Goal: Task Accomplishment & Management: Manage account settings

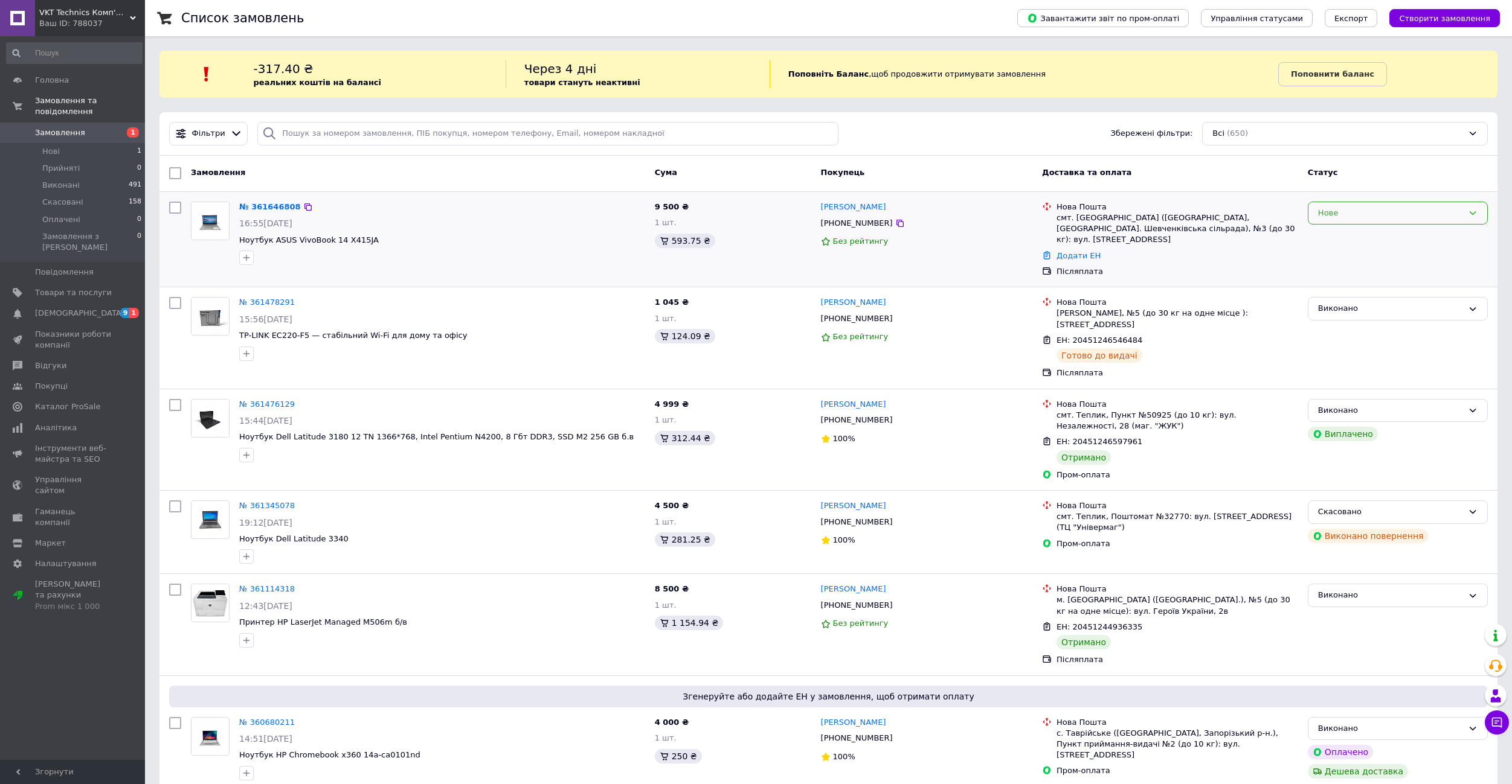
click at [1389, 202] on div "Нове" at bounding box center [1398, 213] width 180 height 24
click at [1505, 718] on button "Чат з покупцем" at bounding box center [1496, 722] width 24 height 24
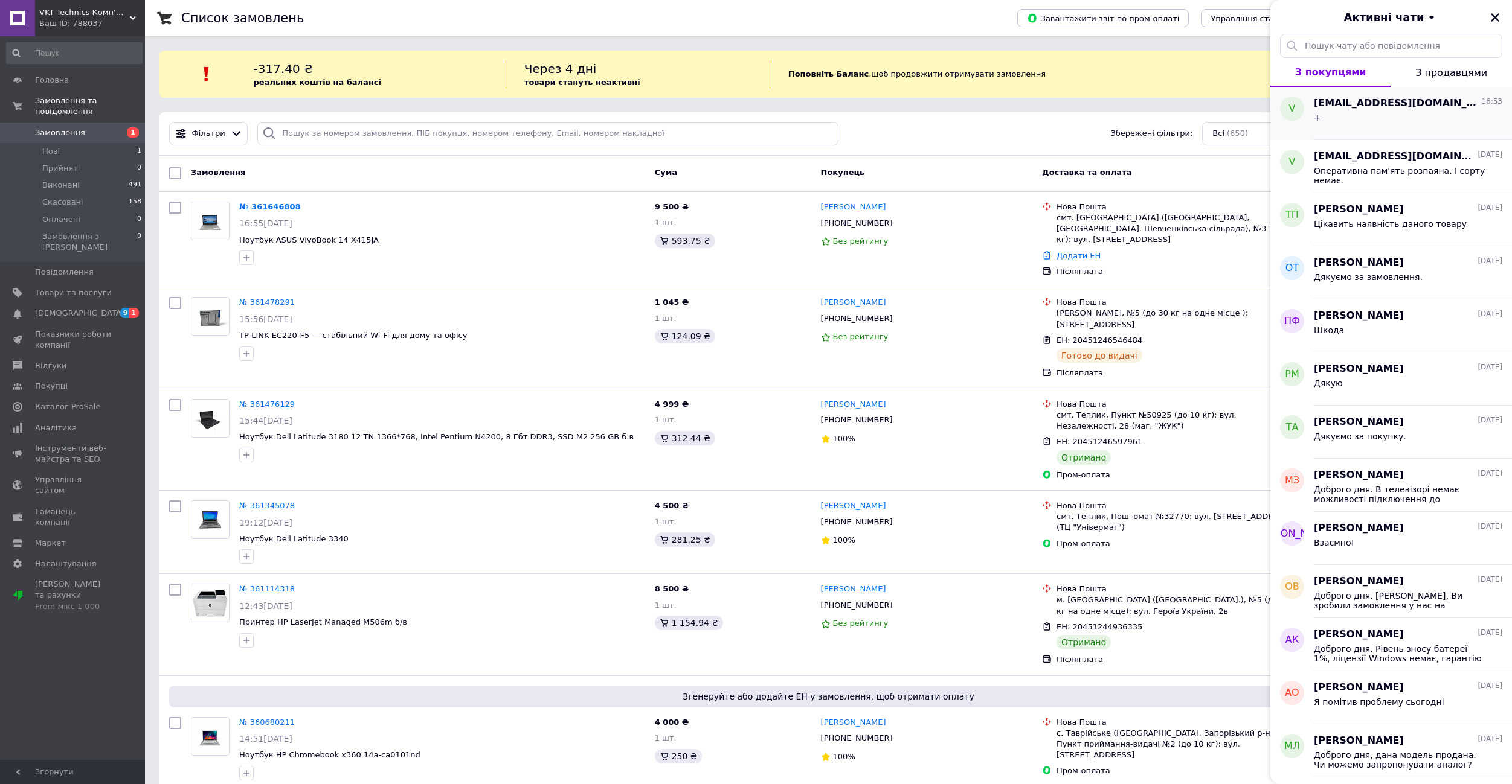
click at [1386, 117] on div "+" at bounding box center [1407, 120] width 189 height 19
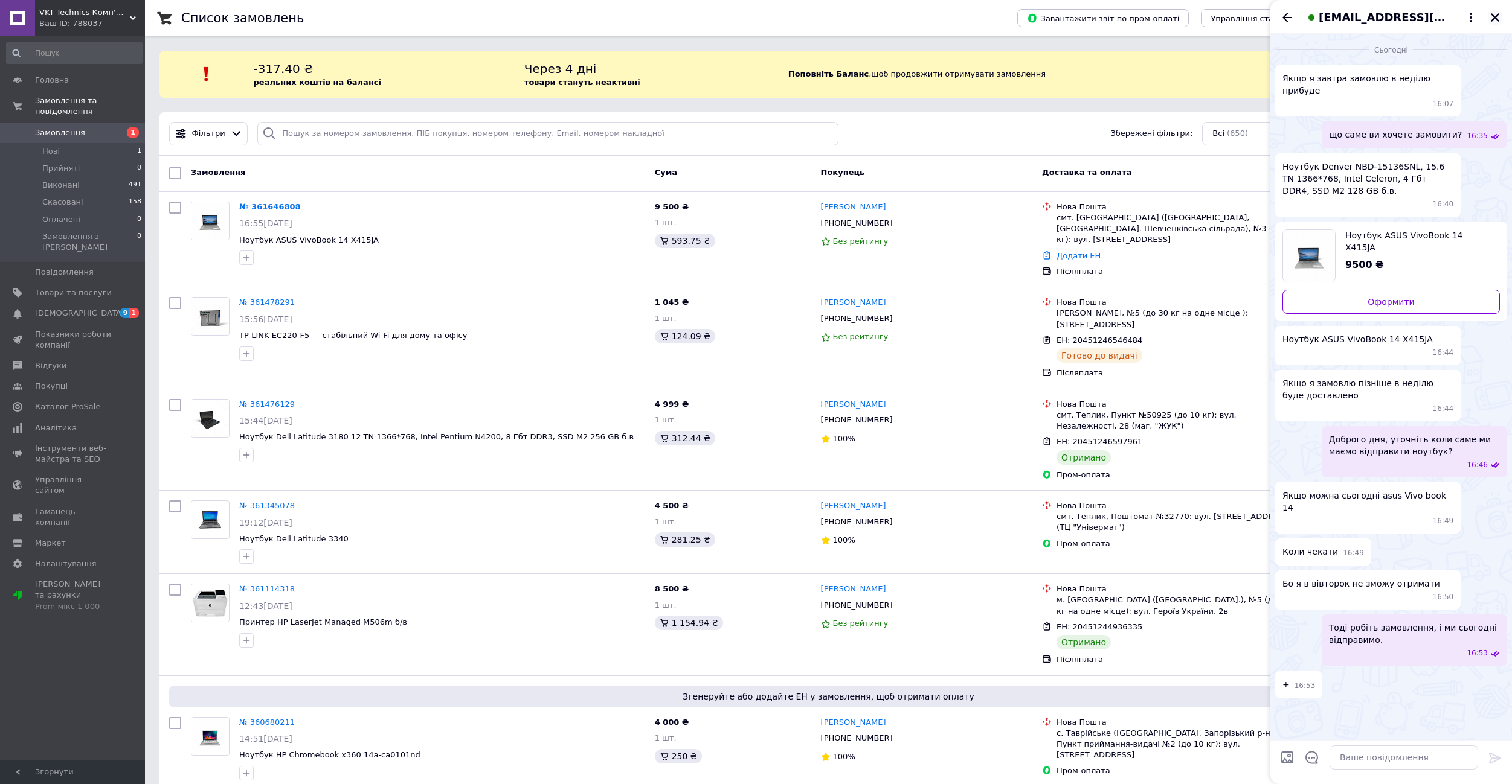
click at [1496, 15] on icon "Закрити" at bounding box center [1494, 17] width 11 height 11
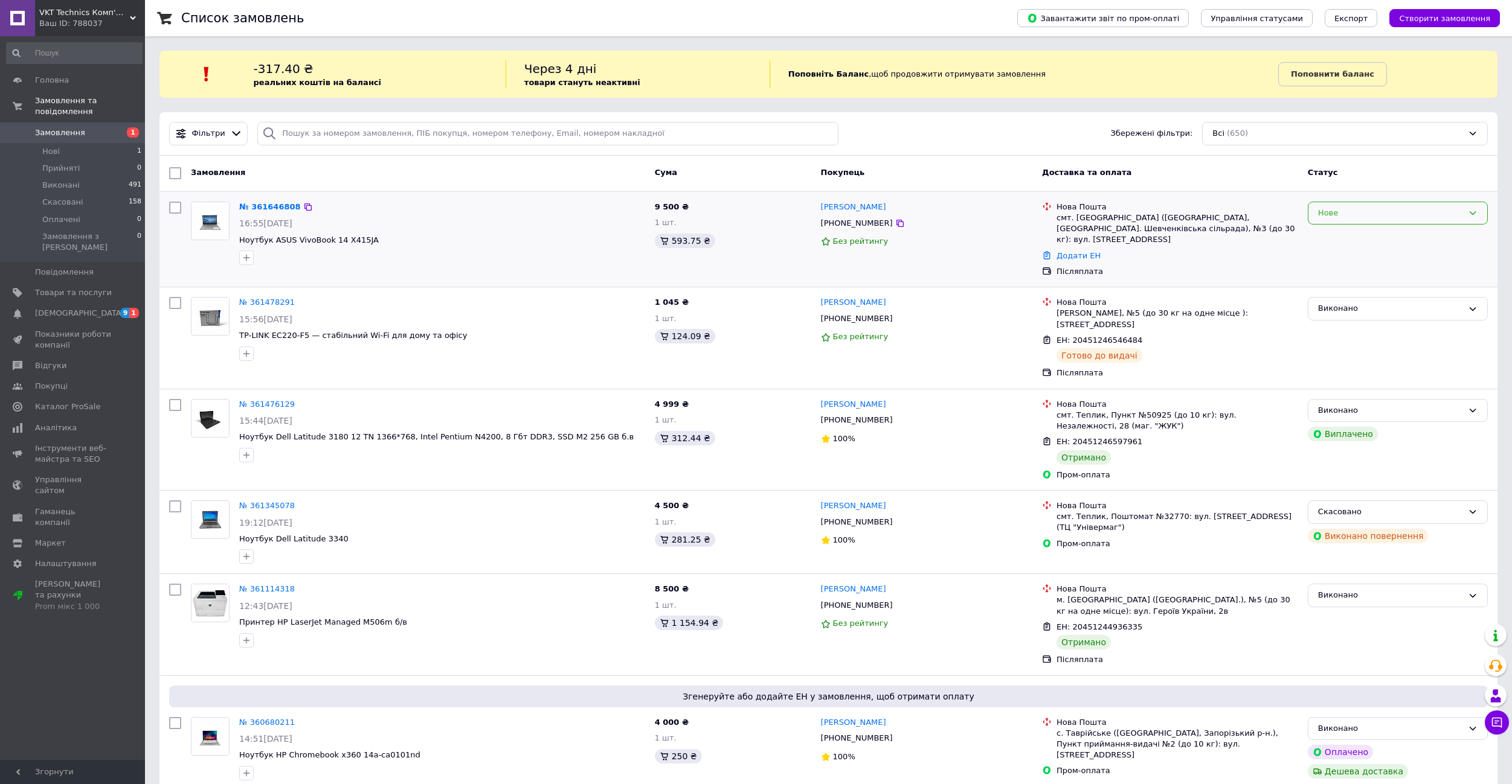
click at [1347, 206] on div "Нове" at bounding box center [1398, 213] width 180 height 24
click at [1342, 238] on li "Прийнято" at bounding box center [1397, 238] width 178 height 22
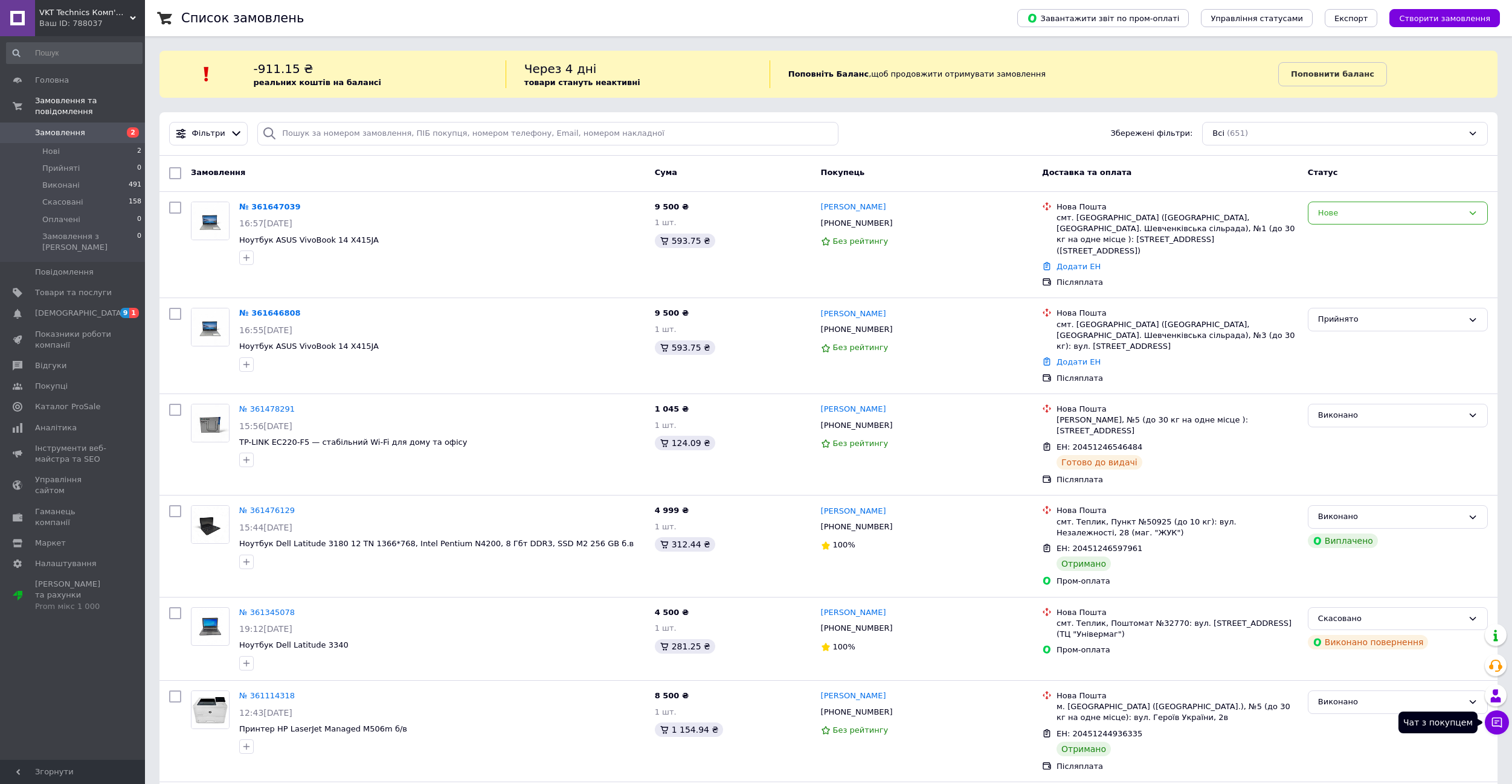
click at [1492, 720] on icon at bounding box center [1497, 723] width 11 height 11
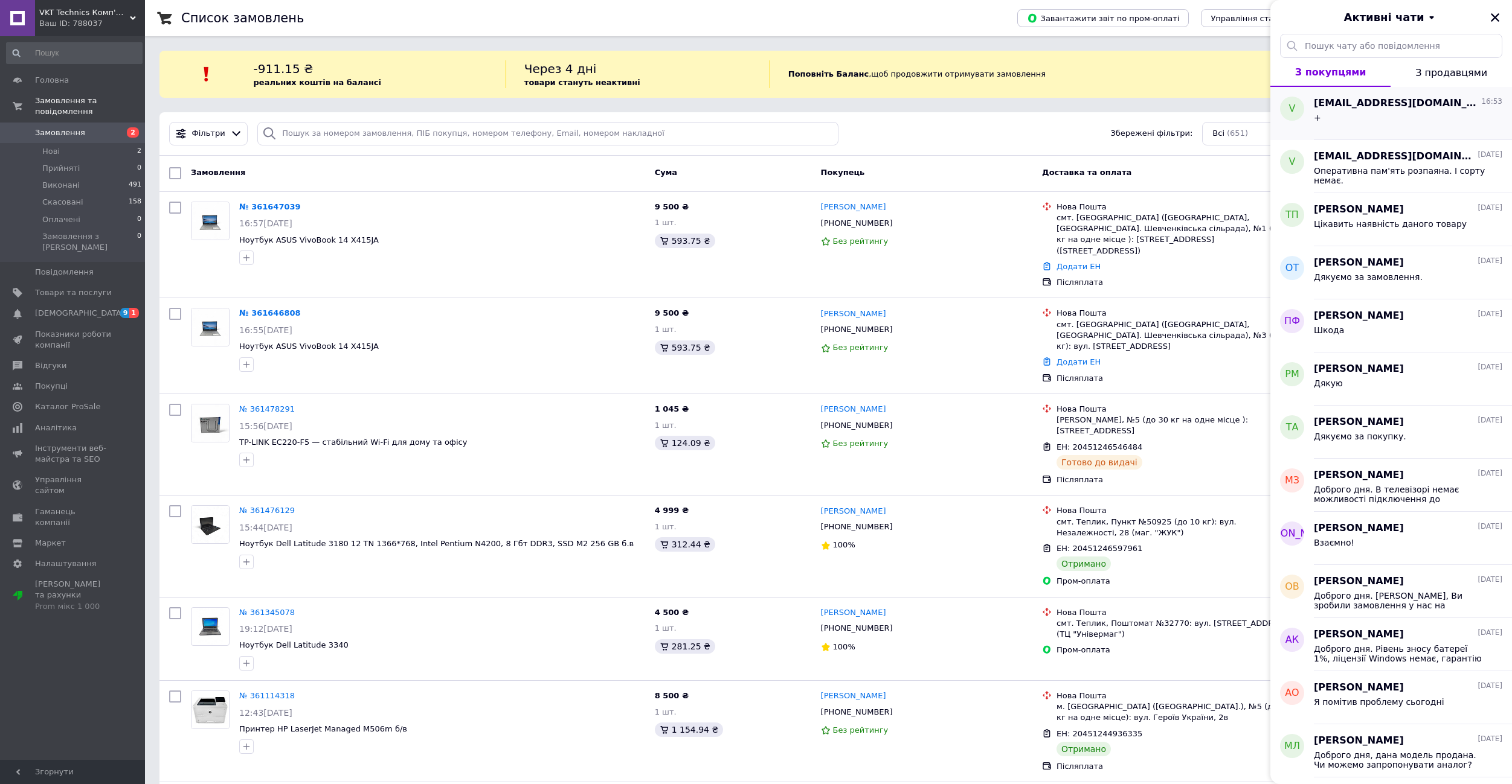
click at [1370, 127] on div "+" at bounding box center [1407, 120] width 189 height 19
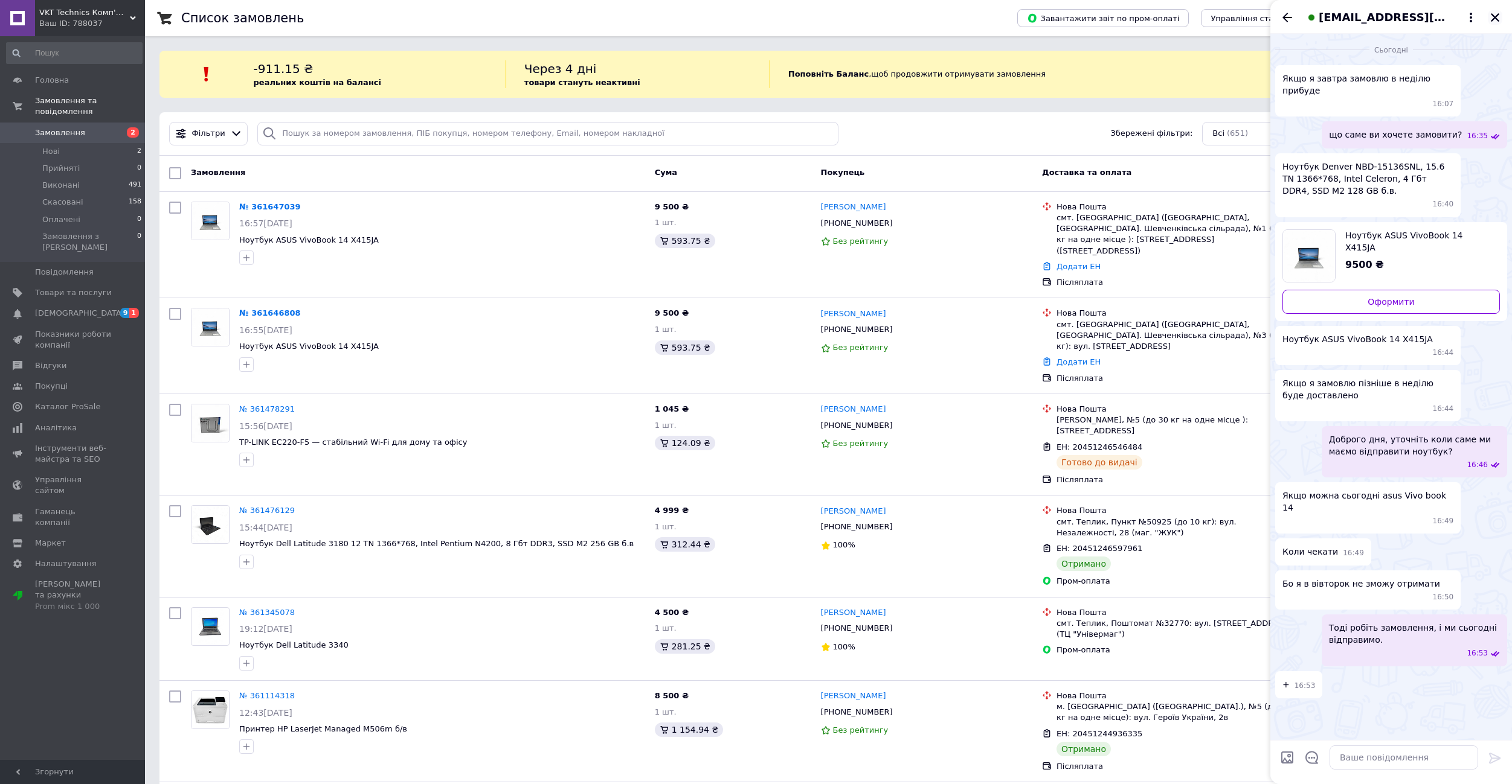
click at [1497, 12] on icon "Закрити" at bounding box center [1494, 17] width 11 height 11
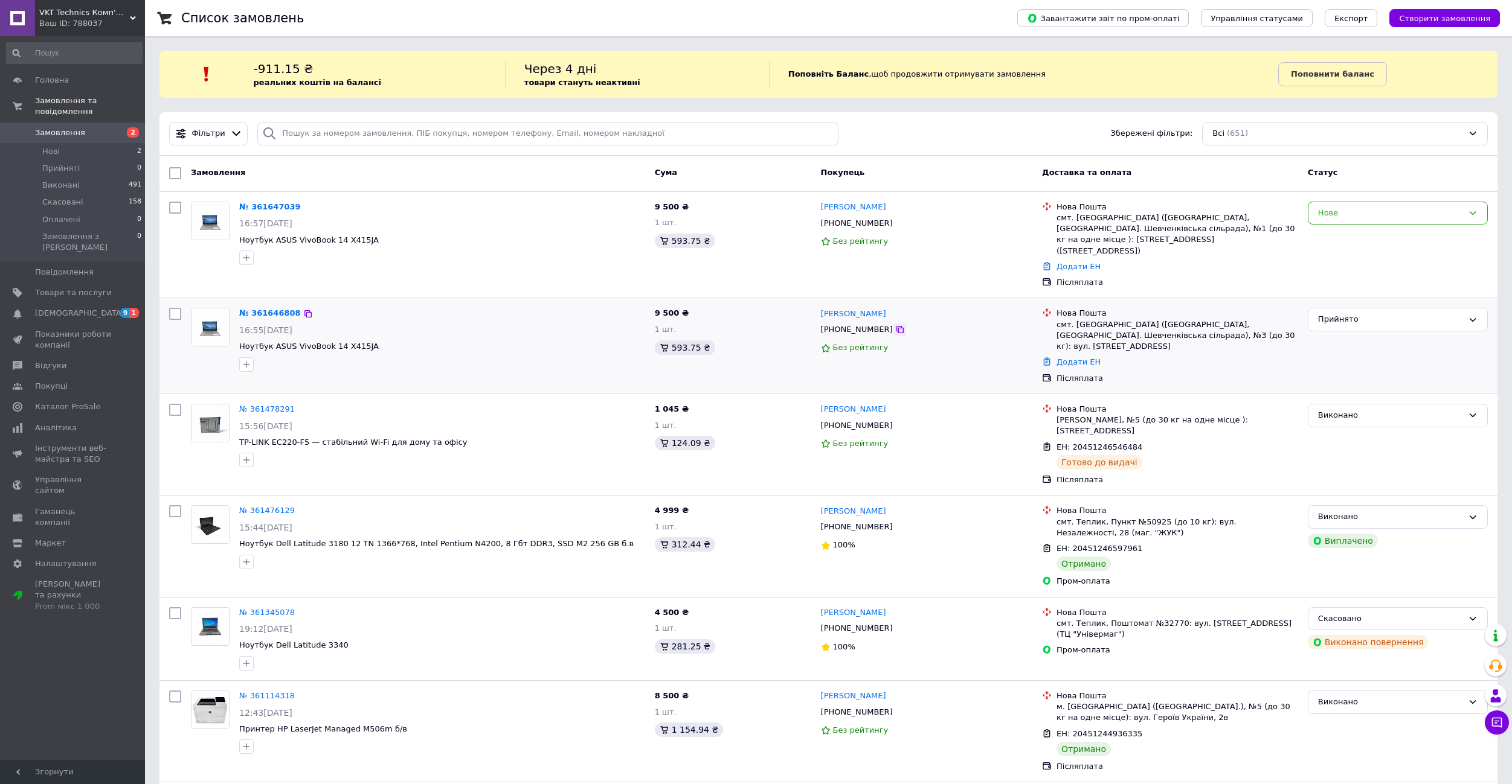
click at [896, 325] on icon at bounding box center [900, 330] width 10 height 10
copy link "[PERSON_NAME]"
drag, startPoint x: 817, startPoint y: 300, endPoint x: 888, endPoint y: 304, distance: 71.1
click at [888, 304] on div "Віталій Павленко +380509036083 Без рейтингу" at bounding box center [926, 345] width 221 height 85
click at [896, 325] on icon at bounding box center [900, 330] width 10 height 10
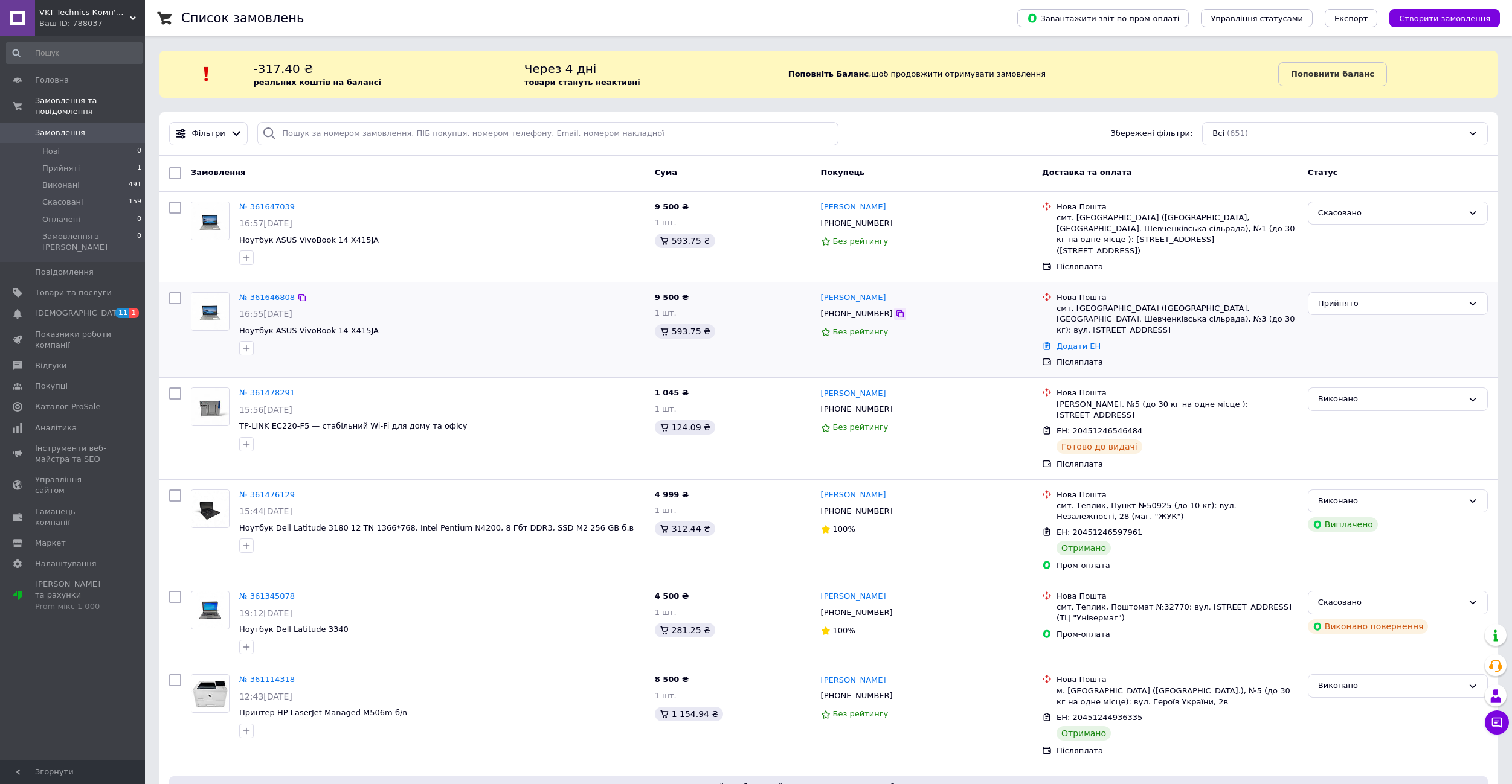
click at [896, 311] on icon at bounding box center [900, 314] width 8 height 8
click at [896, 310] on icon at bounding box center [900, 314] width 10 height 10
click at [1080, 342] on link "Додати ЕН" at bounding box center [1079, 346] width 44 height 9
click at [989, 373] on input "Добавить ЕН" at bounding box center [1003, 376] width 162 height 24
paste input "20451247441615"
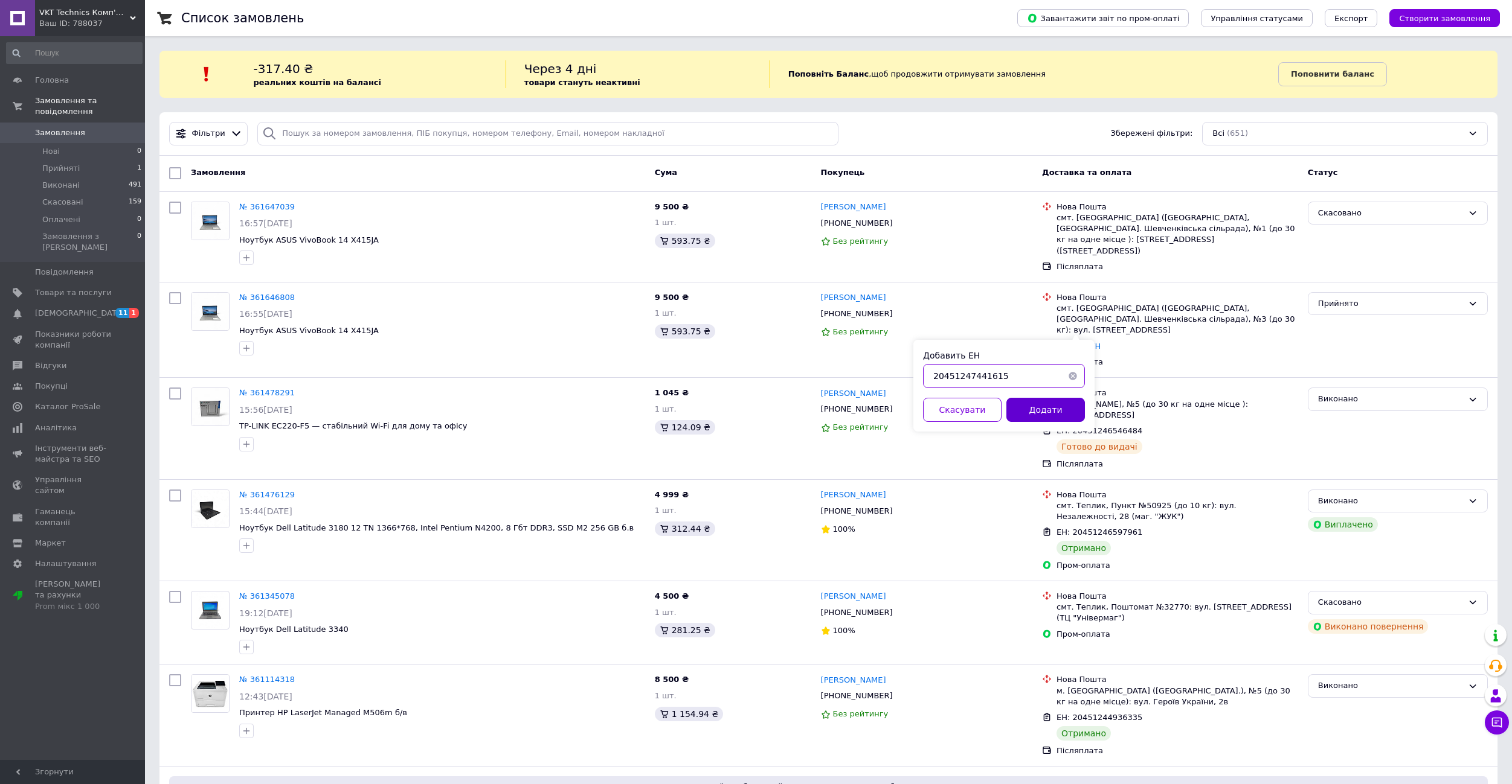
type input "20451247441615"
click at [1022, 407] on button "Додати" at bounding box center [1045, 409] width 79 height 24
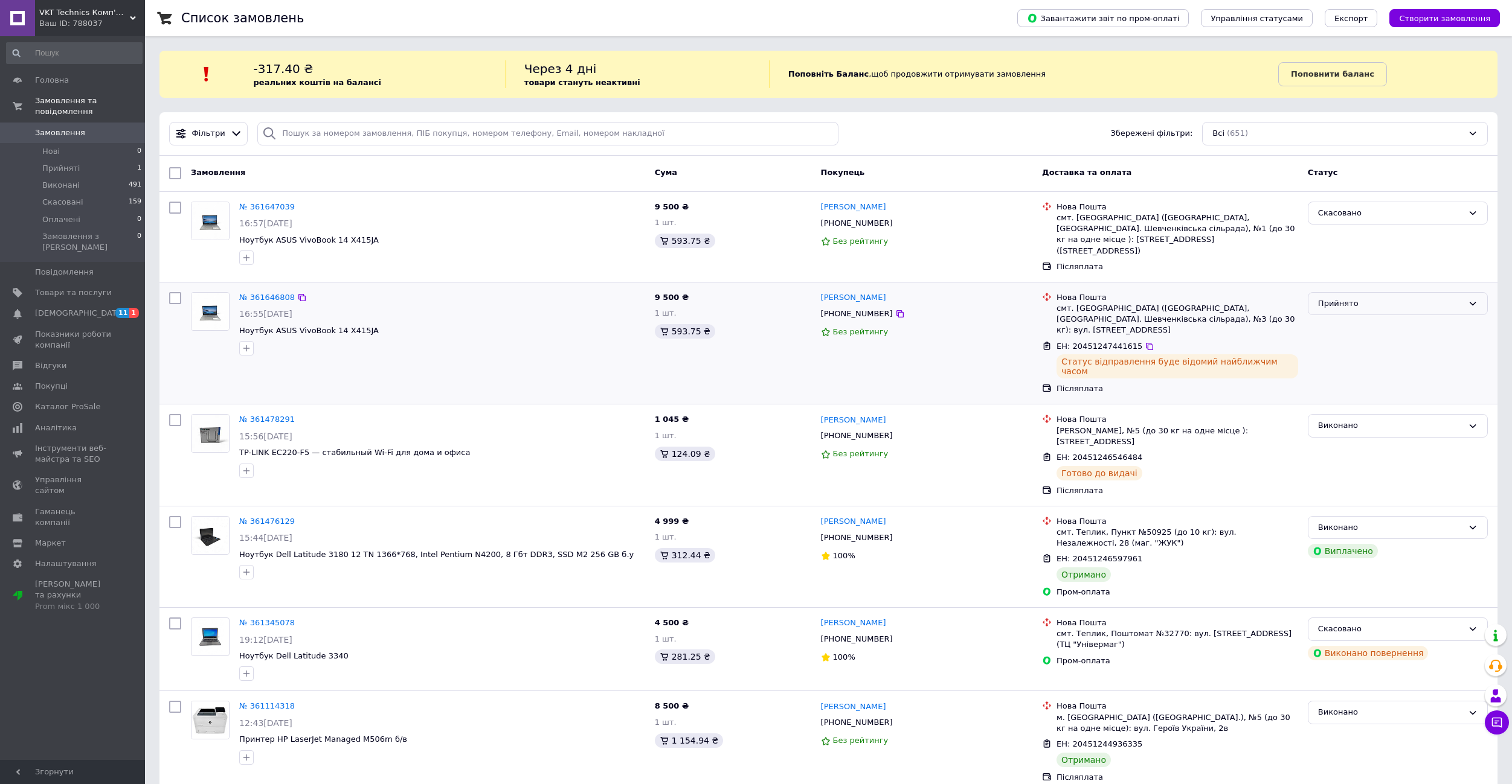
click at [1396, 301] on div "Прийнято" at bounding box center [1389, 304] width 145 height 12
click at [1365, 317] on li "Виконано" at bounding box center [1397, 328] width 178 height 22
